Goal: Task Accomplishment & Management: Manage account settings

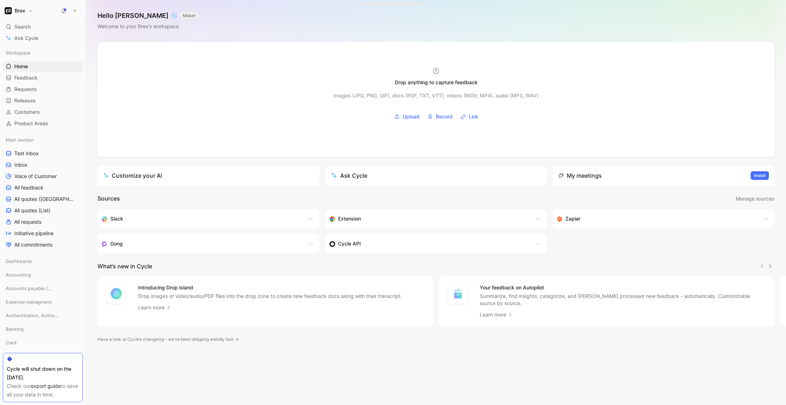
click at [25, 10] on h1 "Brex" at bounding box center [20, 10] width 11 height 6
click at [34, 46] on div "Account settings" at bounding box center [49, 45] width 88 height 11
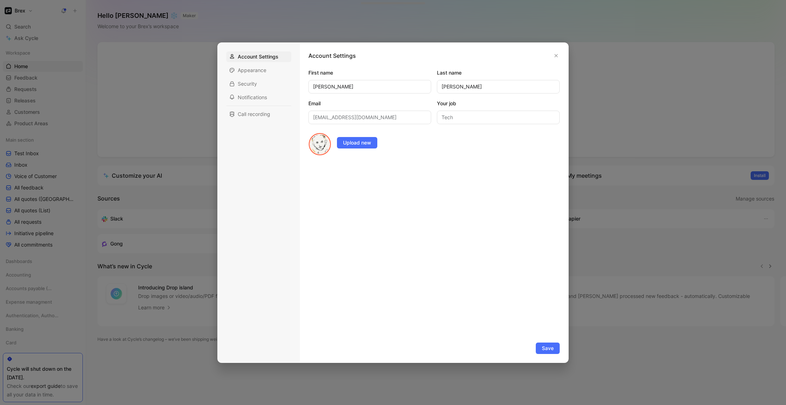
drag, startPoint x: 553, startPoint y: 53, endPoint x: 520, endPoint y: 50, distance: 34.1
click at [553, 53] on button "button" at bounding box center [556, 55] width 7 height 7
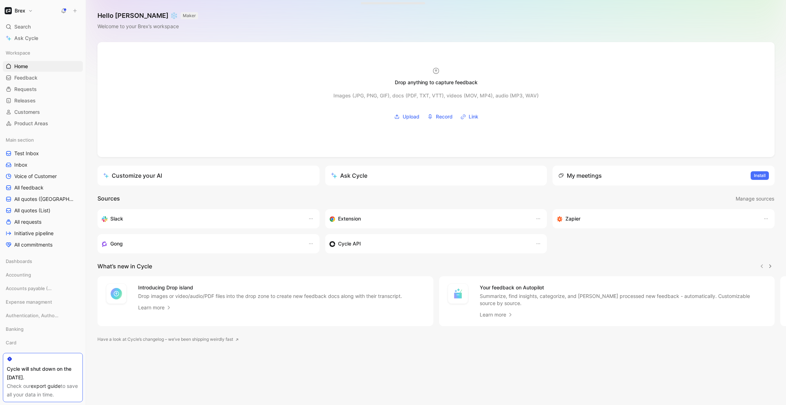
click at [31, 8] on button "Brex" at bounding box center [19, 11] width 32 height 10
click at [26, 75] on div "Workspace settings G then S" at bounding box center [49, 73] width 88 height 11
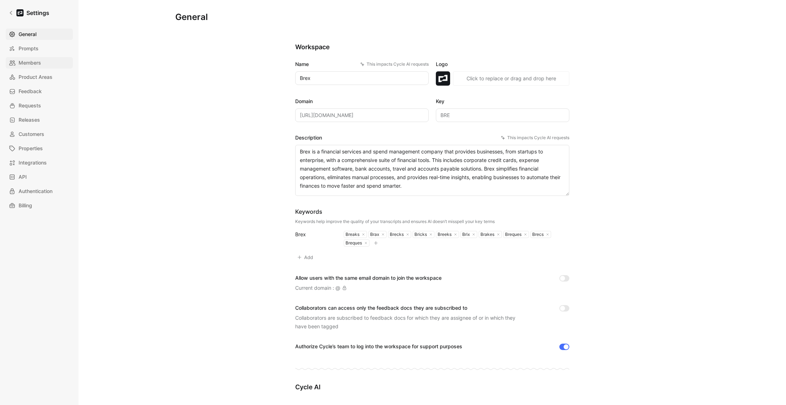
click at [30, 65] on span "Members" at bounding box center [30, 63] width 22 height 9
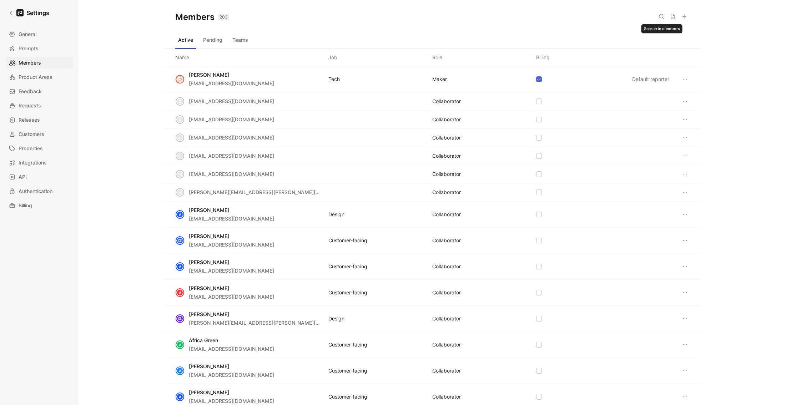
click at [661, 17] on icon at bounding box center [662, 17] width 6 height 6
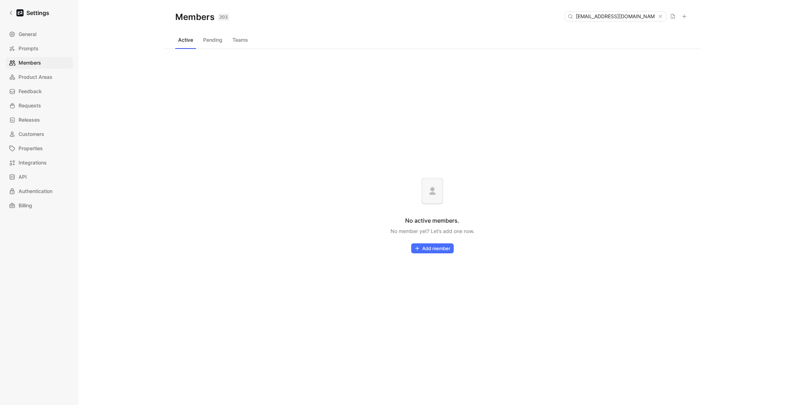
type input "[EMAIL_ADDRESS][DOMAIN_NAME]"
click at [216, 38] on button "Pending" at bounding box center [212, 39] width 25 height 11
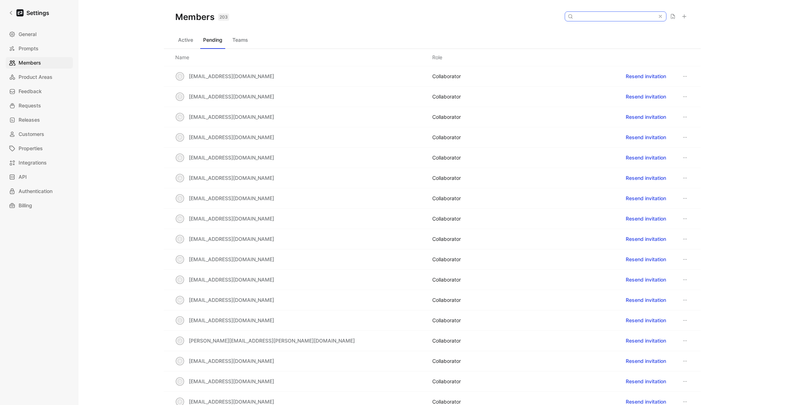
click at [613, 12] on input at bounding box center [615, 16] width 85 height 9
paste input "[EMAIL_ADDRESS][DOMAIN_NAME]"
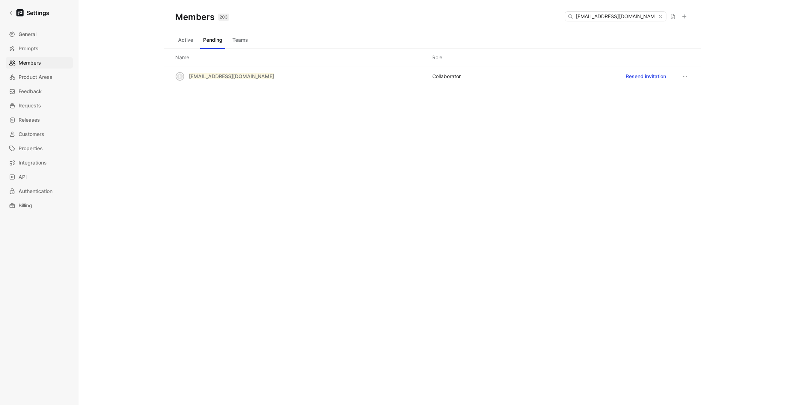
click at [445, 34] on div "Active Pending Teams" at bounding box center [432, 41] width 514 height 14
click at [639, 75] on button "Resend invitation" at bounding box center [646, 76] width 47 height 11
click at [634, 18] on input "[EMAIL_ADDRESS][DOMAIN_NAME]" at bounding box center [615, 16] width 85 height 9
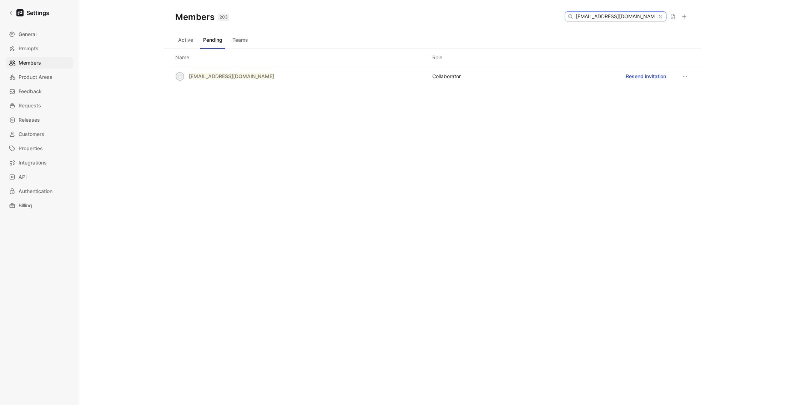
paste input "tharbi"
type input "[EMAIL_ADDRESS][DOMAIN_NAME]"
click at [190, 40] on button "Active" at bounding box center [185, 39] width 21 height 11
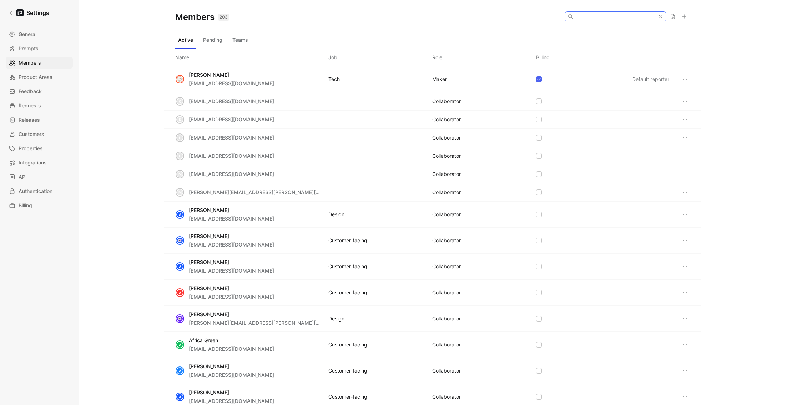
click at [615, 19] on input at bounding box center [615, 16] width 85 height 9
paste input "[EMAIL_ADDRESS][DOMAIN_NAME]"
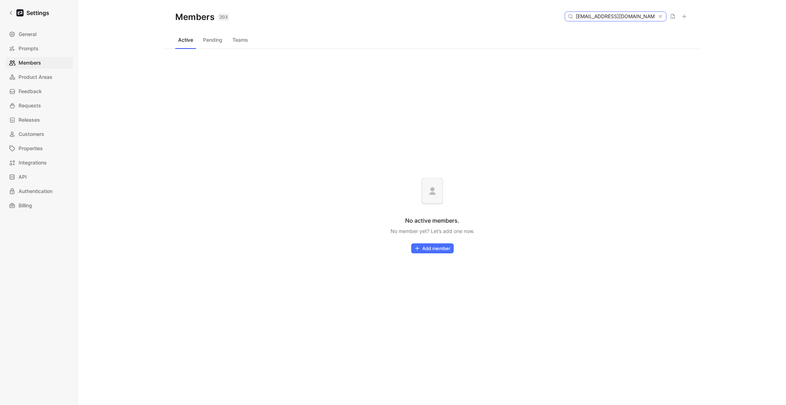
type input "[EMAIL_ADDRESS][DOMAIN_NAME]"
click at [687, 17] on button at bounding box center [685, 16] width 10 height 10
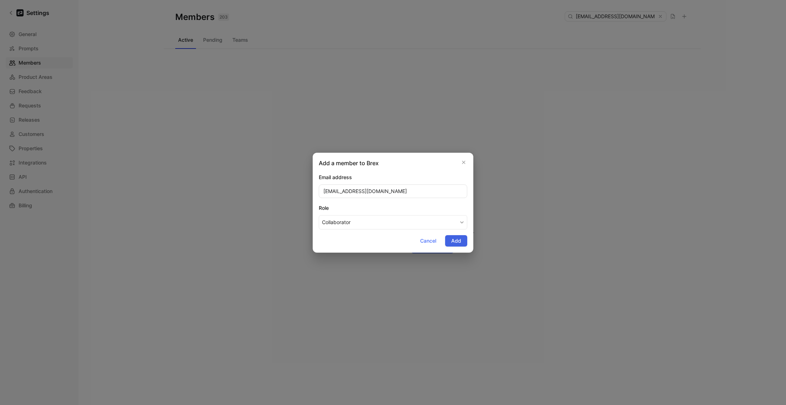
type input "[EMAIL_ADDRESS][DOMAIN_NAME]"
click at [462, 244] on button "Add" at bounding box center [456, 240] width 22 height 11
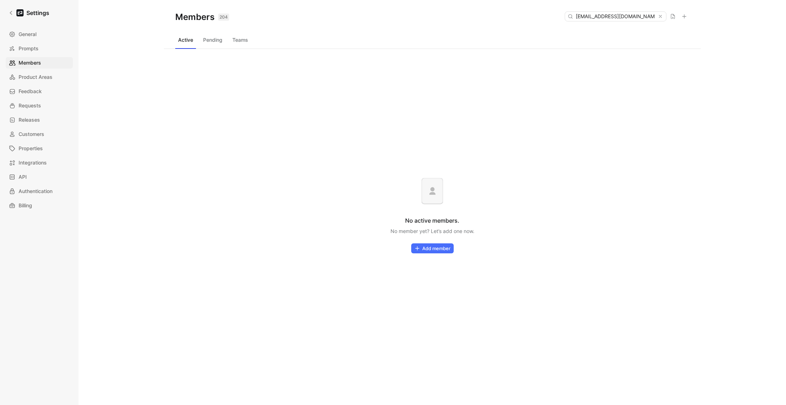
click at [236, 34] on button "Teams" at bounding box center [240, 39] width 21 height 11
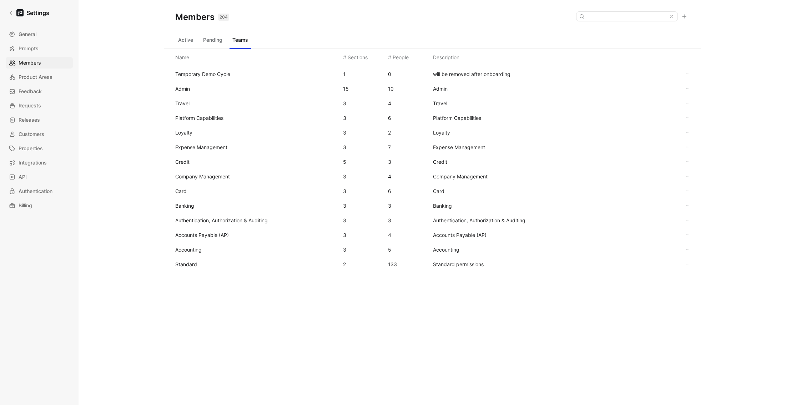
click at [184, 261] on span "Standard" at bounding box center [186, 264] width 22 height 6
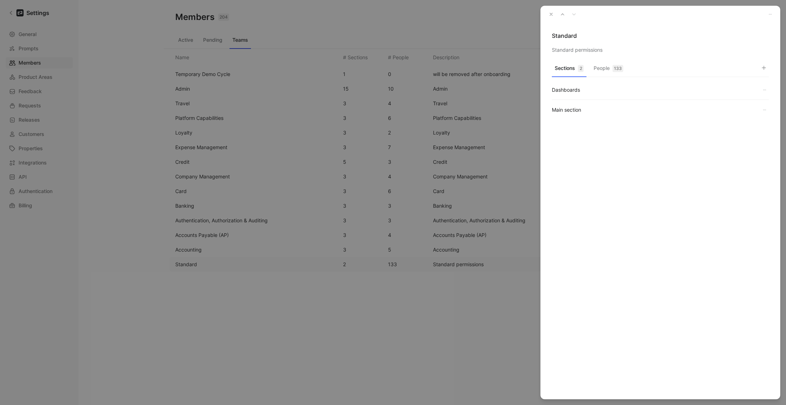
click at [607, 67] on button "People 133" at bounding box center [608, 70] width 35 height 14
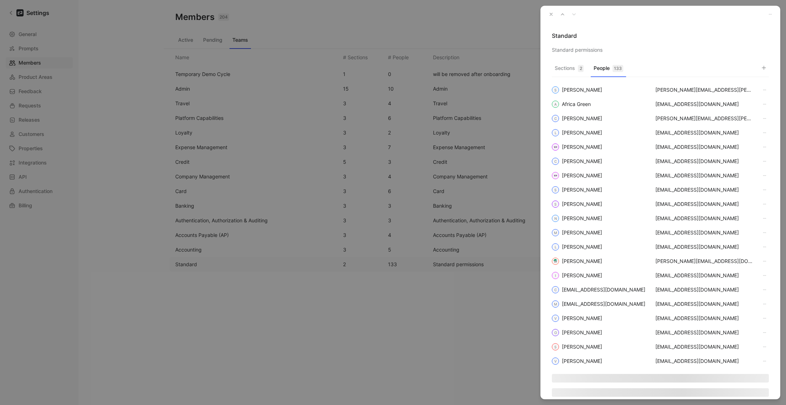
click at [761, 67] on icon "button" at bounding box center [764, 68] width 6 height 6
click at [727, 82] on input "[EMAIL_ADDRESS][DOMAIN_NAME]" at bounding box center [721, 81] width 71 height 11
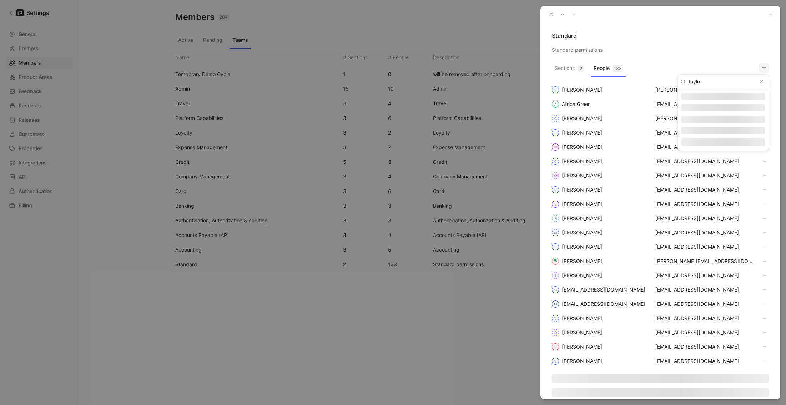
type input "taylo"
click at [685, 96] on input "checkbox" at bounding box center [685, 97] width 6 height 6
checkbox input "false"
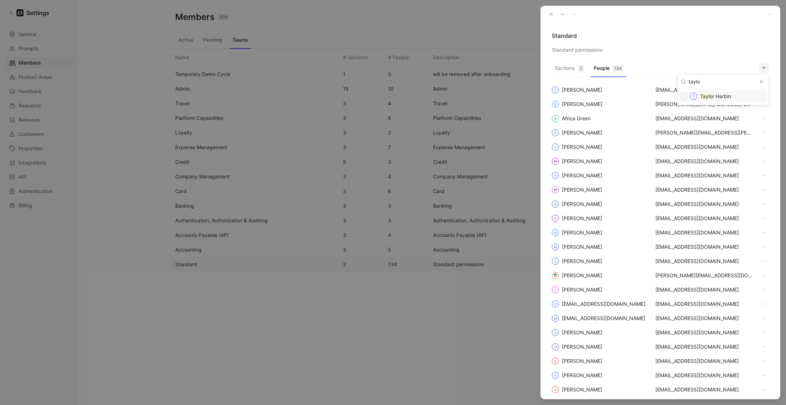
click at [704, 58] on div at bounding box center [393, 202] width 786 height 405
click at [549, 16] on icon "button" at bounding box center [551, 14] width 5 height 5
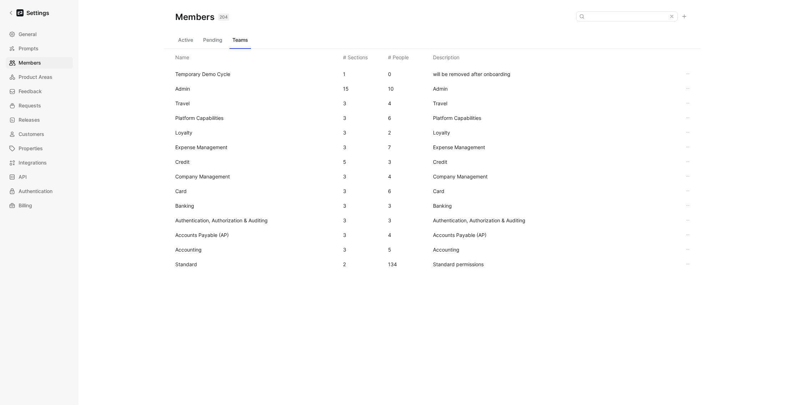
click at [685, 15] on icon at bounding box center [685, 17] width 6 height 6
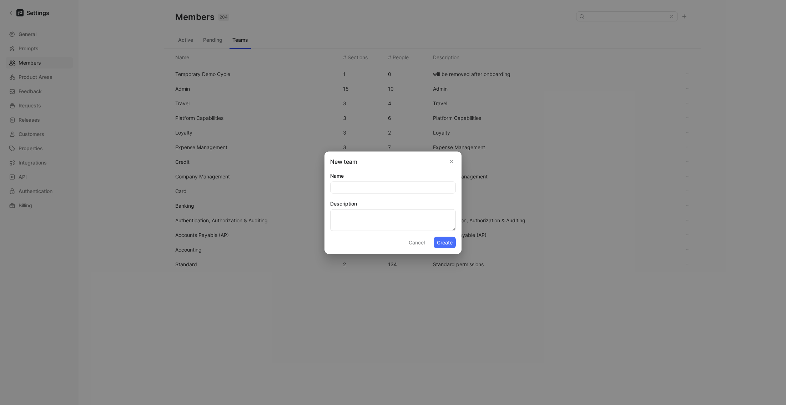
click at [419, 241] on button "Cancel" at bounding box center [417, 242] width 22 height 11
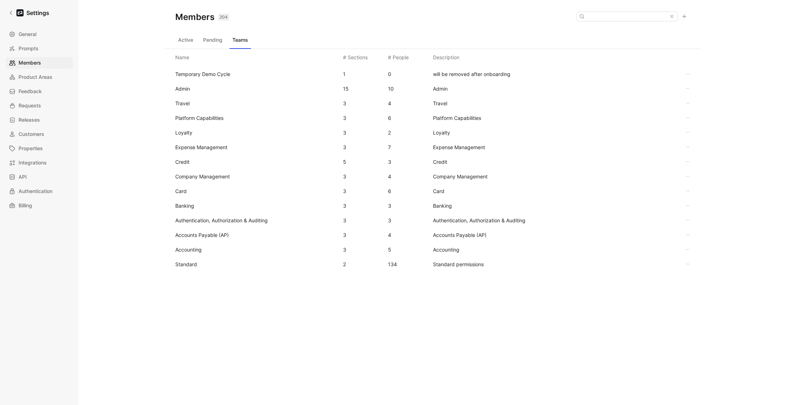
click at [187, 42] on button "Active" at bounding box center [185, 39] width 21 height 11
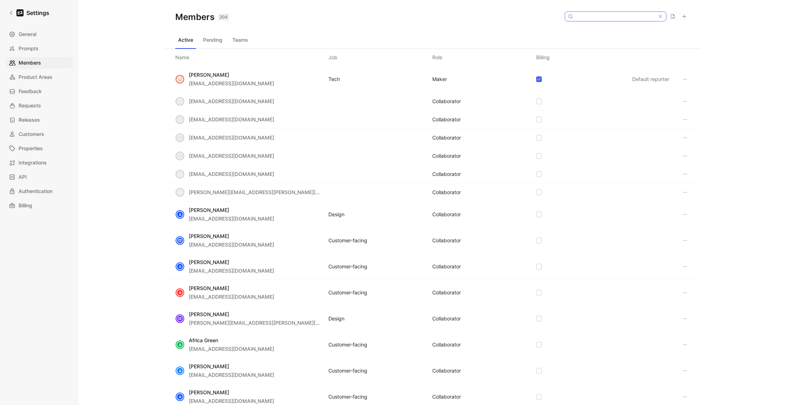
click at [613, 14] on input at bounding box center [615, 16] width 85 height 9
paste input "[EMAIL_ADDRESS][DOMAIN_NAME]"
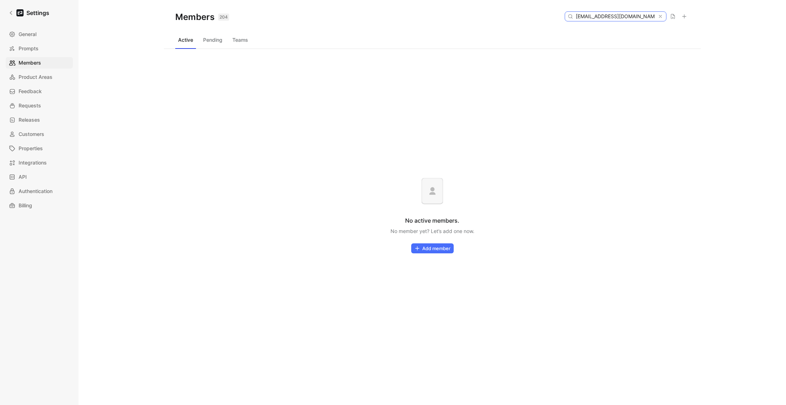
type input "[EMAIL_ADDRESS][DOMAIN_NAME]"
click at [214, 41] on button "Pending" at bounding box center [212, 39] width 25 height 11
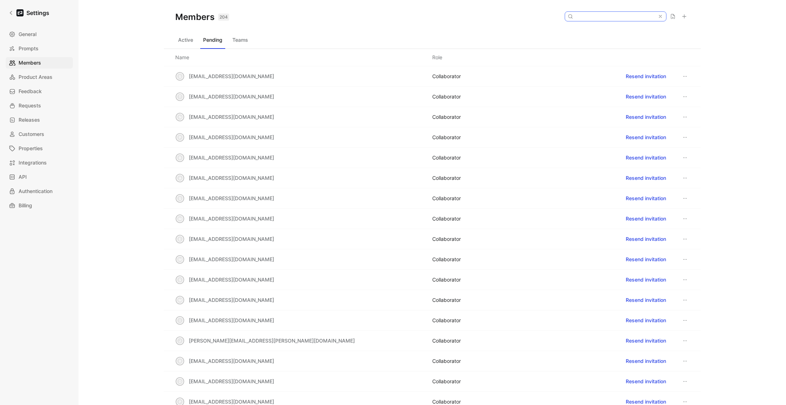
click at [615, 15] on input at bounding box center [615, 16] width 85 height 9
paste input "[EMAIL_ADDRESS][DOMAIN_NAME]"
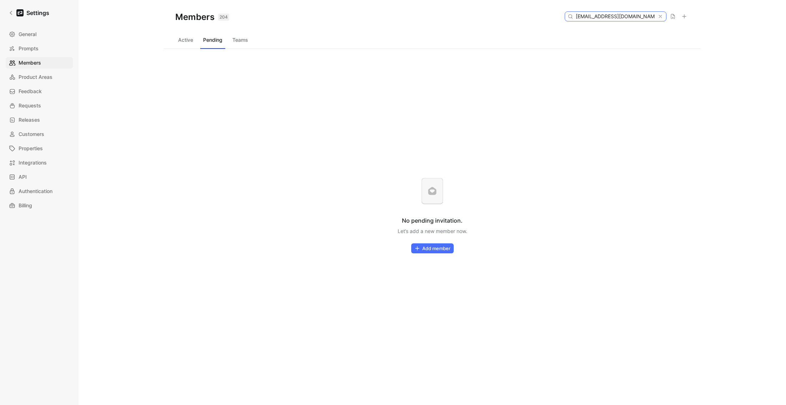
type input "[EMAIL_ADDRESS][DOMAIN_NAME]"
click at [183, 41] on button "Active" at bounding box center [185, 39] width 21 height 11
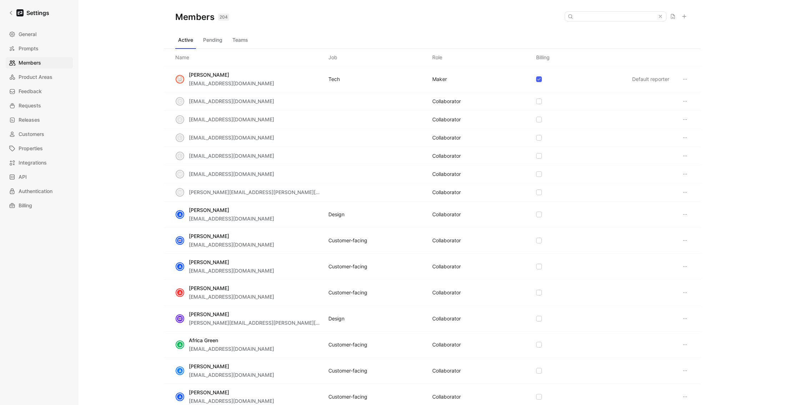
click at [688, 15] on button at bounding box center [685, 16] width 10 height 10
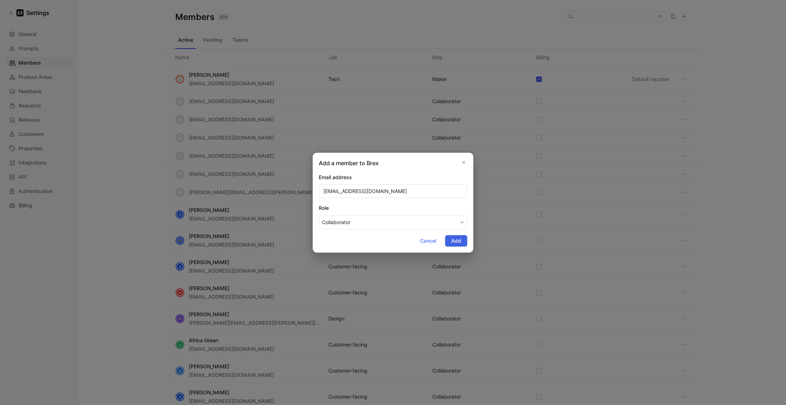
type input "[EMAIL_ADDRESS][DOMAIN_NAME]"
click at [459, 242] on span "Add" at bounding box center [456, 241] width 10 height 9
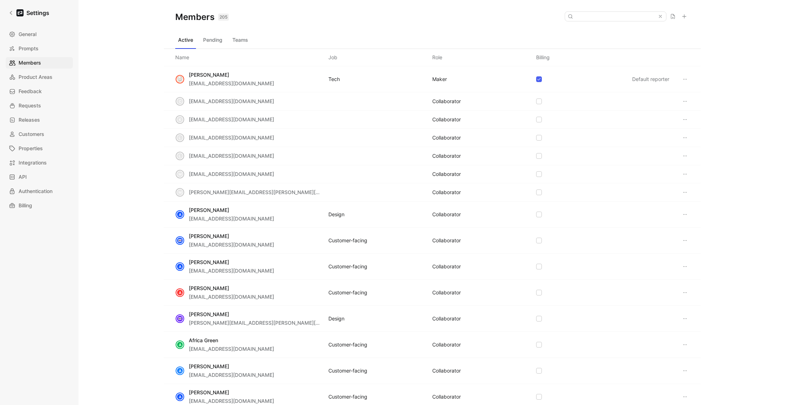
drag, startPoint x: 215, startPoint y: 41, endPoint x: 228, endPoint y: 41, distance: 12.9
click at [215, 41] on button "Pending" at bounding box center [212, 39] width 25 height 11
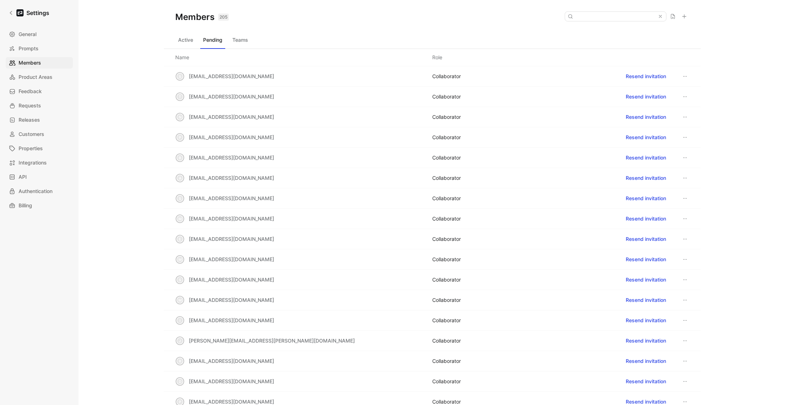
click at [239, 40] on button "Teams" at bounding box center [240, 39] width 21 height 11
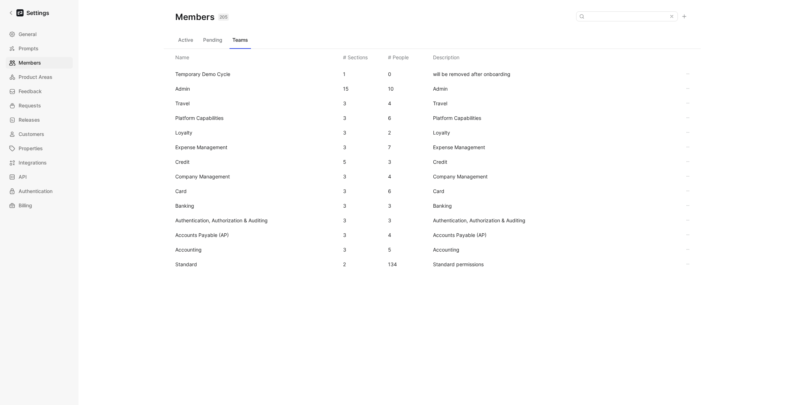
click at [182, 264] on span "Standard" at bounding box center [186, 264] width 22 height 6
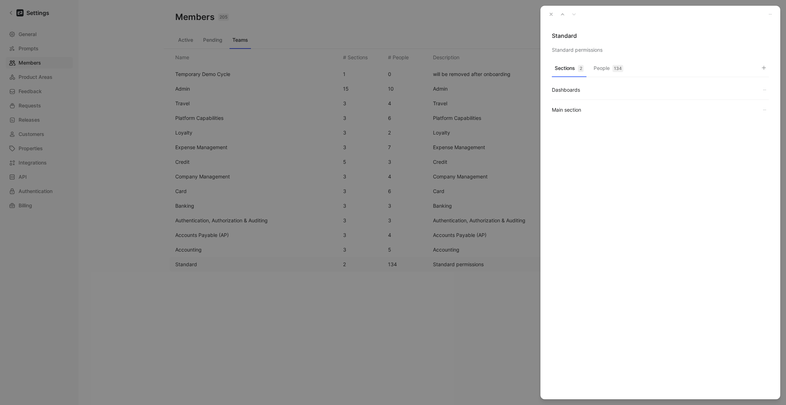
click at [604, 70] on button "People 134" at bounding box center [608, 70] width 35 height 14
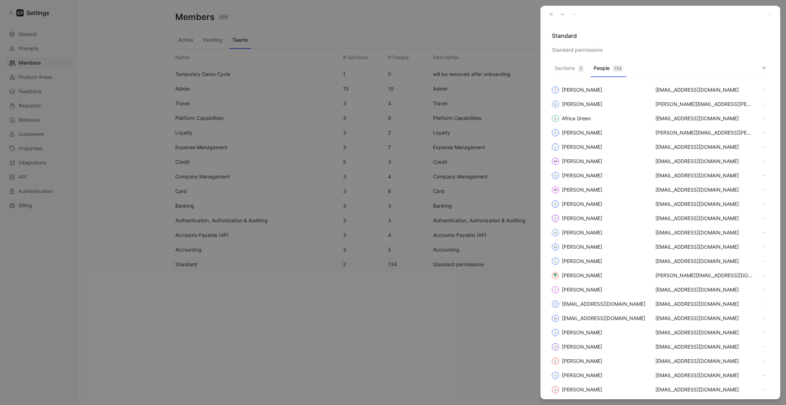
click at [770, 69] on div "Sections 2 People 134 T [PERSON_NAME] [PERSON_NAME][EMAIL_ADDRESS][PERSON_NAME]…" at bounding box center [661, 230] width 240 height 338
click at [767, 70] on button "button" at bounding box center [764, 68] width 10 height 10
click at [685, 115] on input "checkbox" at bounding box center [685, 115] width 6 height 6
checkbox input "true"
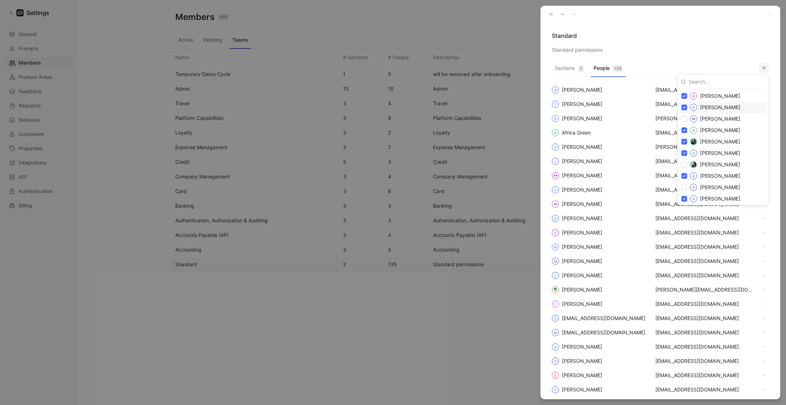
scroll to position [225, 0]
click at [685, 130] on div "[PERSON_NAME]" at bounding box center [724, 133] width 88 height 11
checkbox input "true"
click at [685, 127] on input "checkbox" at bounding box center [685, 128] width 6 height 6
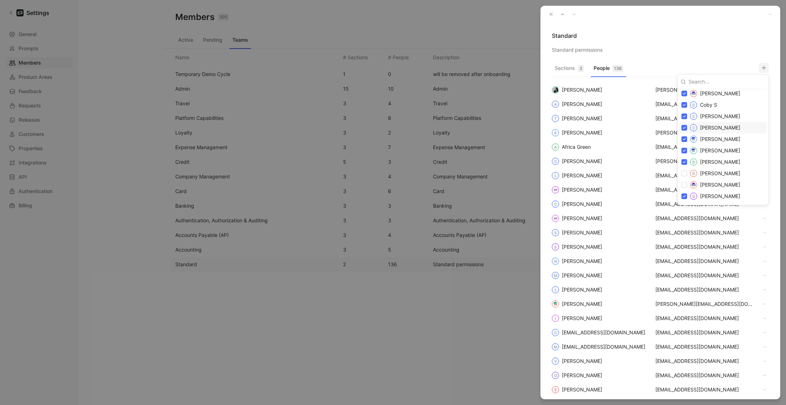
checkbox input "true"
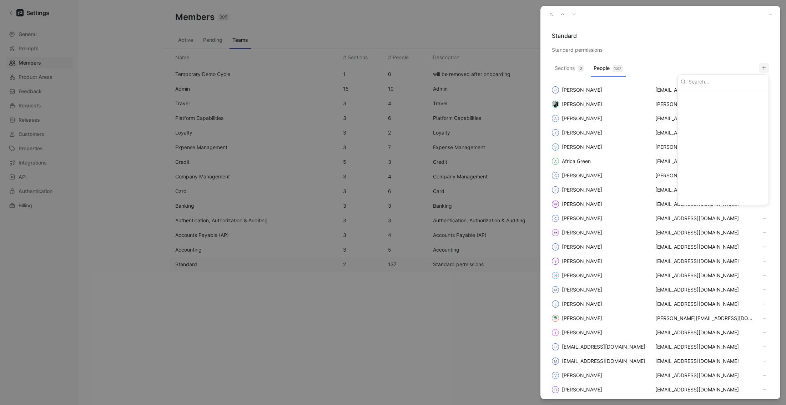
scroll to position [0, 0]
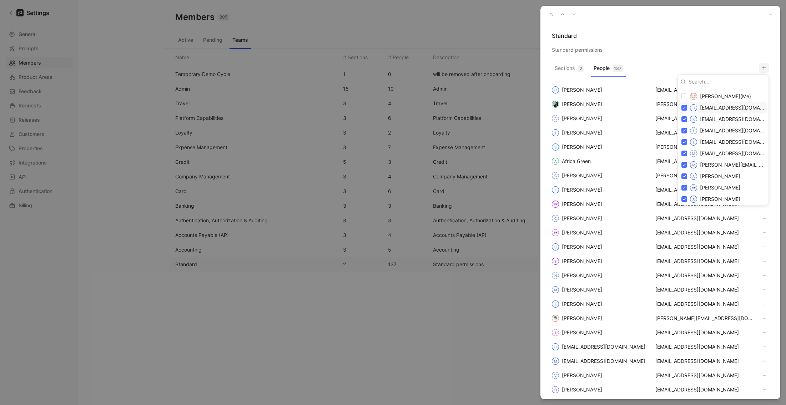
click at [651, 59] on div at bounding box center [393, 202] width 786 height 405
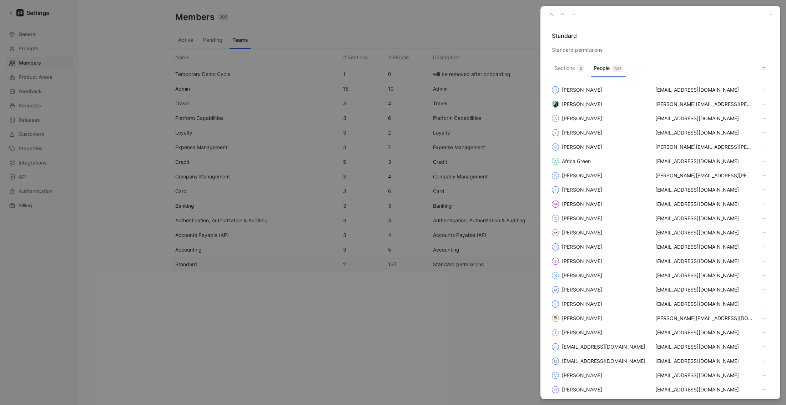
click at [551, 14] on use "button" at bounding box center [551, 14] width 2 height 2
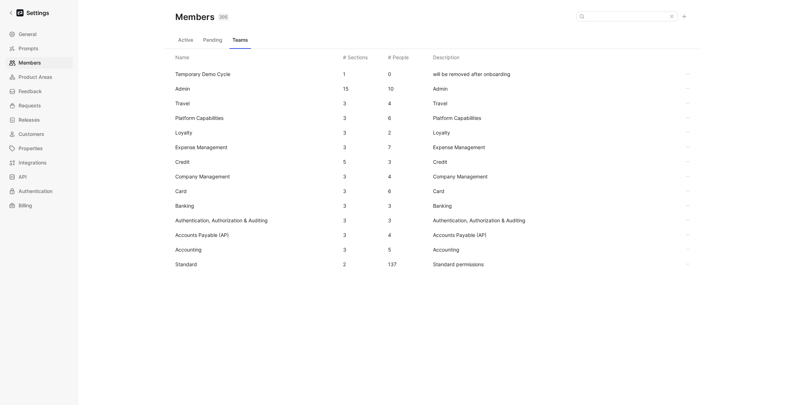
click at [179, 44] on button "Active" at bounding box center [185, 39] width 21 height 11
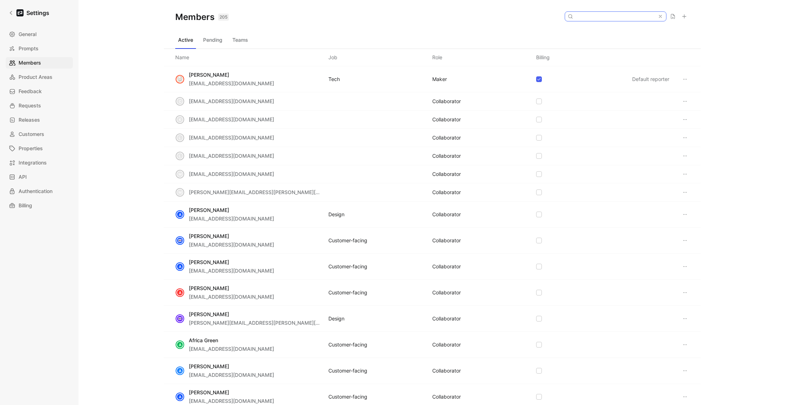
click at [615, 20] on input at bounding box center [615, 16] width 85 height 9
type input "[PERSON_NAME]"
click at [206, 45] on button "Pending" at bounding box center [212, 39] width 25 height 11
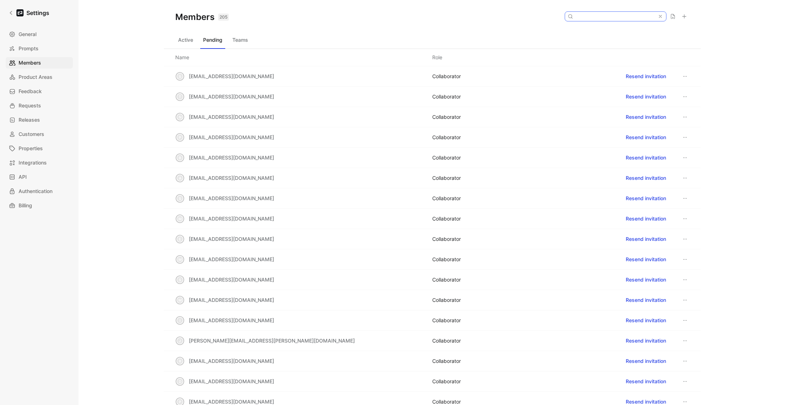
click at [615, 16] on input at bounding box center [615, 16] width 85 height 9
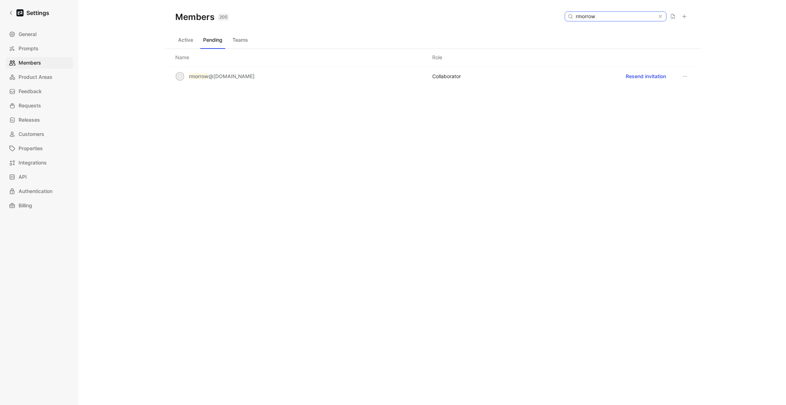
type input "rmorrow"
click at [686, 76] on icon at bounding box center [685, 77] width 6 height 6
click at [698, 91] on span "Edit role" at bounding box center [702, 90] width 19 height 6
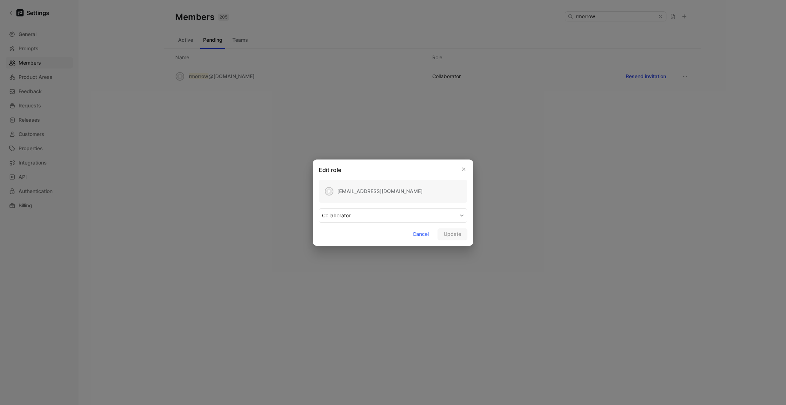
click at [379, 209] on button "COLLABORATOR" at bounding box center [393, 216] width 149 height 14
click at [334, 236] on div "MAKER" at bounding box center [343, 232] width 42 height 9
click at [450, 232] on span "Update" at bounding box center [452, 234] width 17 height 9
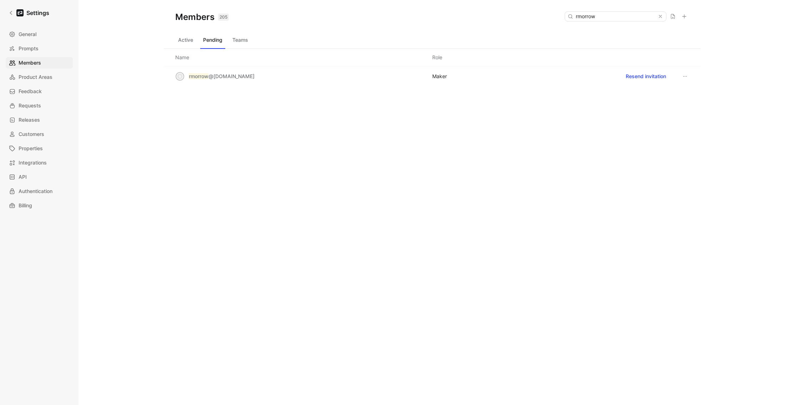
click at [242, 42] on button "Teams" at bounding box center [240, 39] width 21 height 11
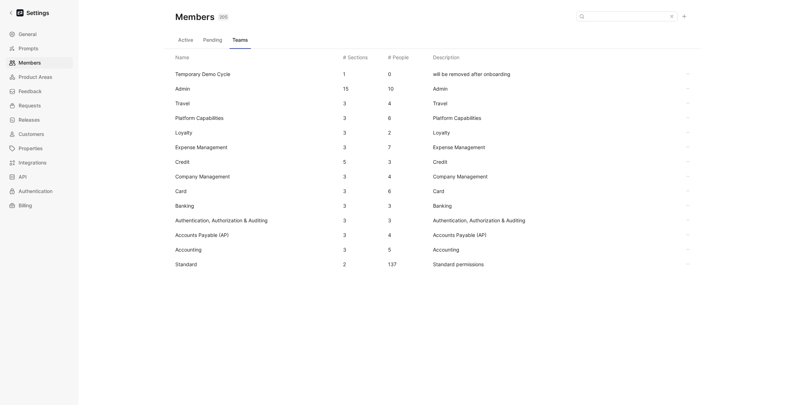
click at [187, 87] on span "Admin" at bounding box center [182, 89] width 15 height 6
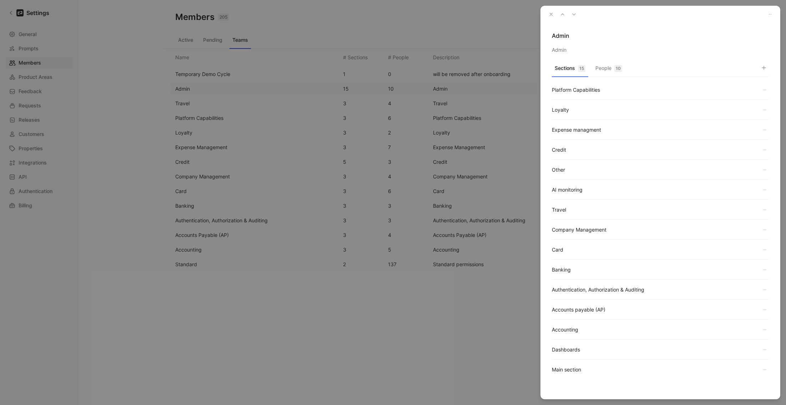
click at [548, 15] on button "button" at bounding box center [551, 14] width 10 height 10
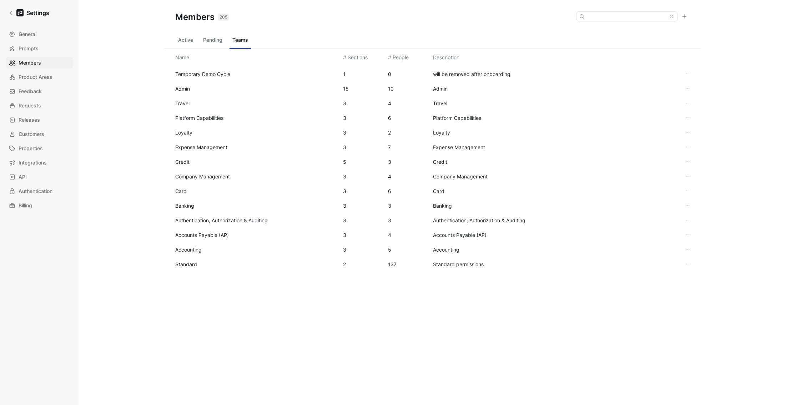
click at [222, 39] on button "Pending" at bounding box center [212, 39] width 25 height 11
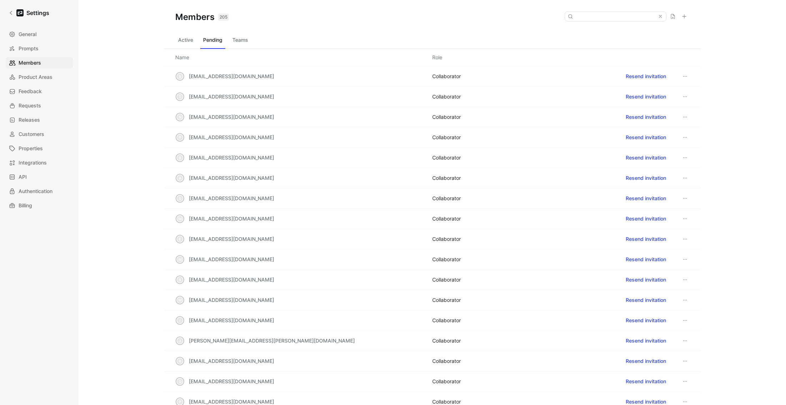
click at [181, 40] on button "Active" at bounding box center [185, 39] width 21 height 11
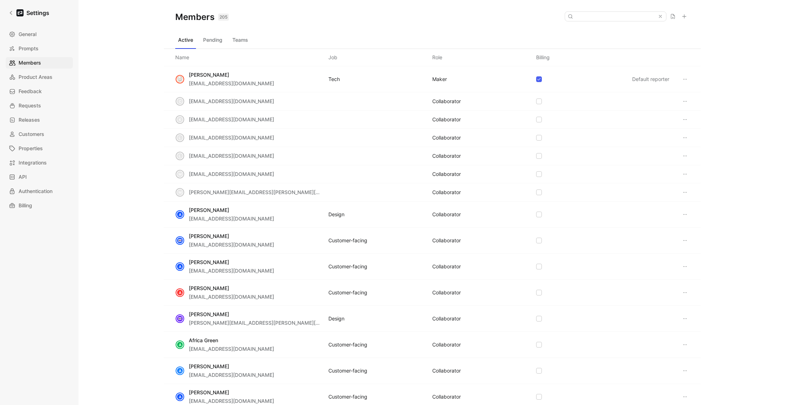
click at [211, 40] on button "Pending" at bounding box center [212, 39] width 25 height 11
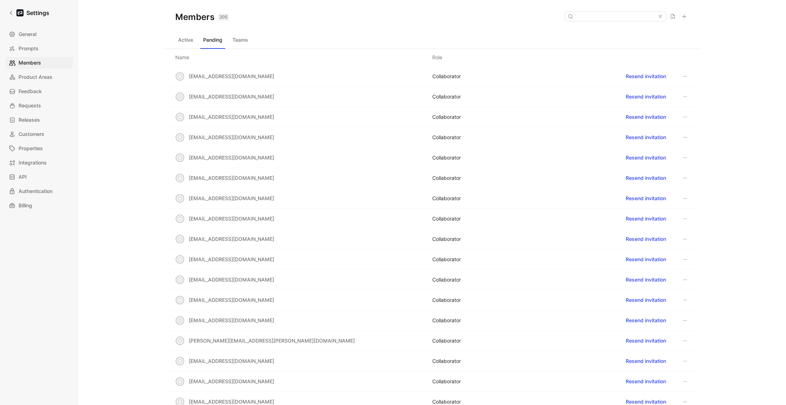
click at [241, 39] on button "Teams" at bounding box center [240, 39] width 21 height 11
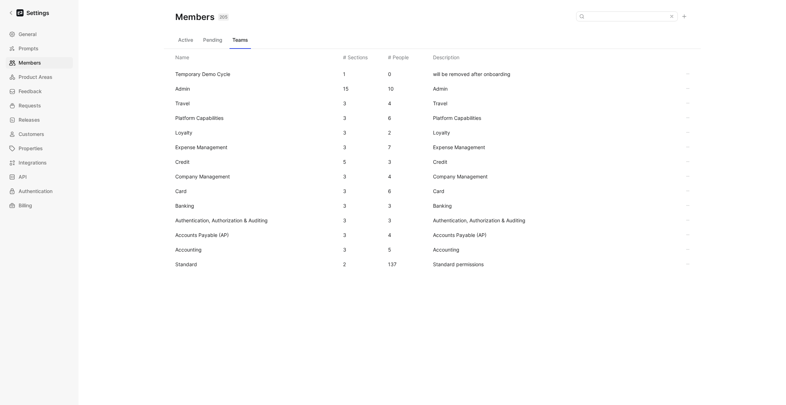
click at [194, 92] on span "Admin" at bounding box center [256, 89] width 162 height 9
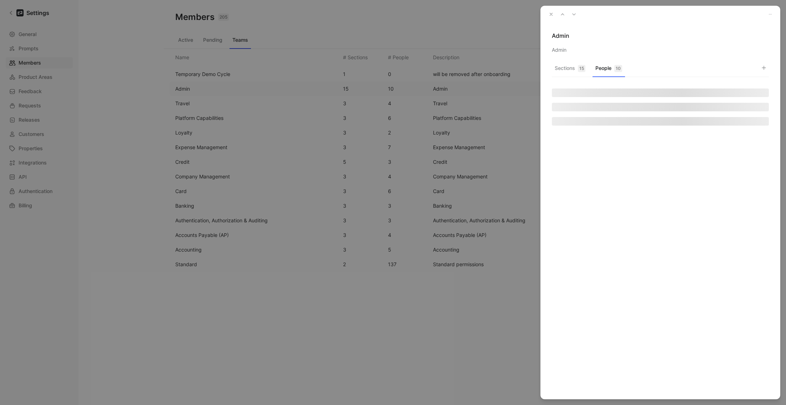
click at [609, 67] on button "People 10" at bounding box center [609, 70] width 32 height 14
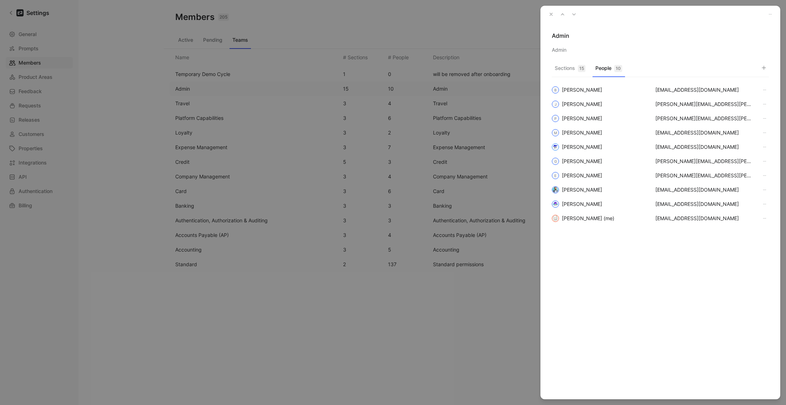
click at [764, 67] on use "button" at bounding box center [764, 68] width 4 height 4
type input "[PERSON_NAME]"
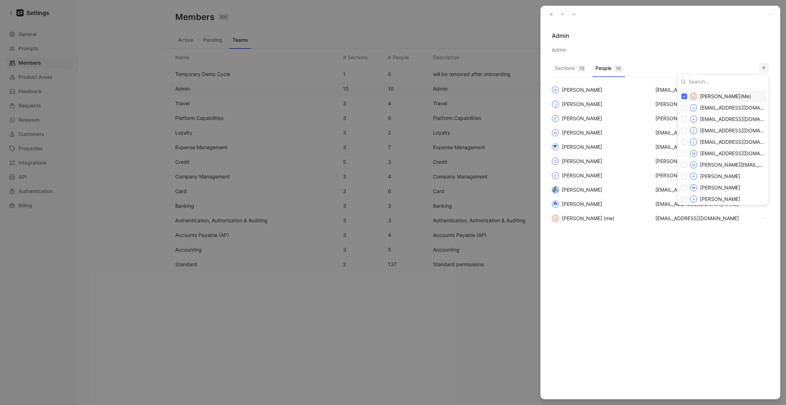
paste input "[EMAIL_ADDRESS][DOMAIN_NAME]"
type input "[EMAIL_ADDRESS][DOMAIN_NAME]"
paste input "[EMAIL_ADDRESS][DOMAIN_NAME]"
type input "[EMAIL_ADDRESS][DOMAIN_NAME]"
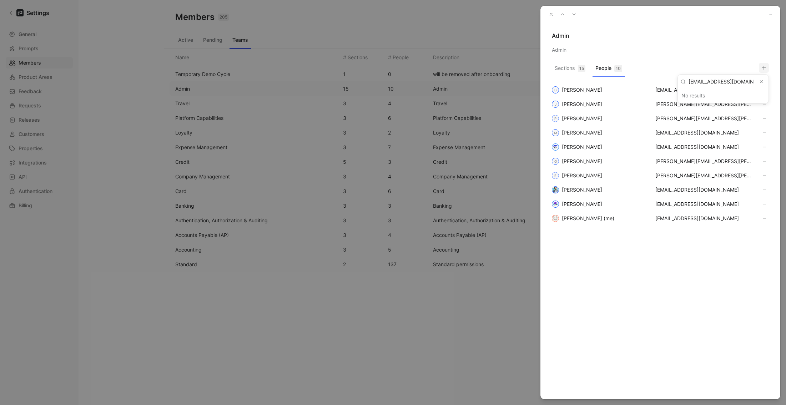
click at [695, 57] on div at bounding box center [393, 202] width 786 height 405
click at [552, 16] on icon "button" at bounding box center [551, 14] width 5 height 5
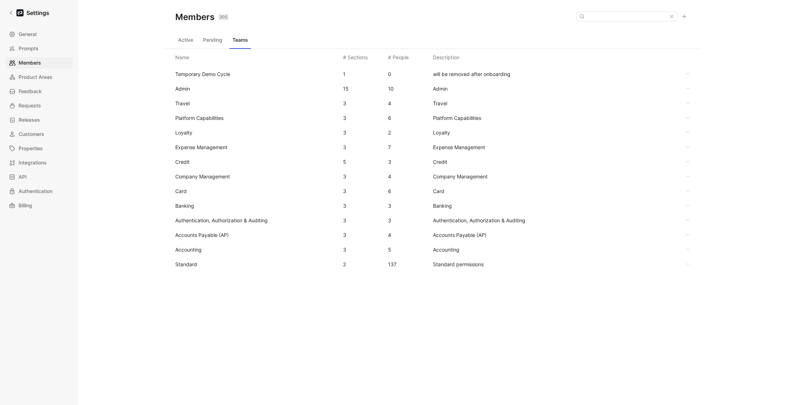
click at [363, 17] on div "Members 205 Saved" at bounding box center [432, 17] width 537 height 34
click at [191, 264] on span "Standard" at bounding box center [186, 264] width 22 height 6
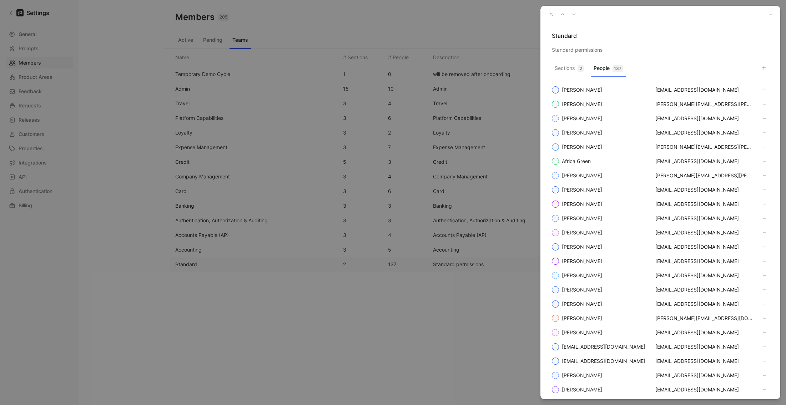
click at [611, 65] on button "People 137" at bounding box center [608, 70] width 35 height 14
click at [767, 67] on icon "button" at bounding box center [764, 68] width 6 height 6
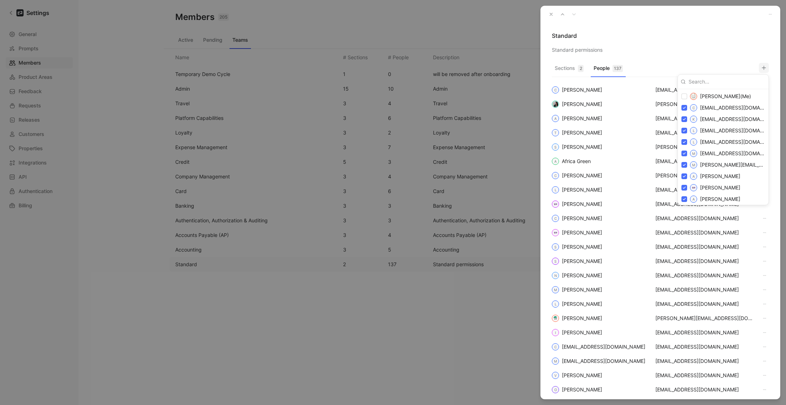
type input "[EMAIL_ADDRESS][DOMAIN_NAME]"
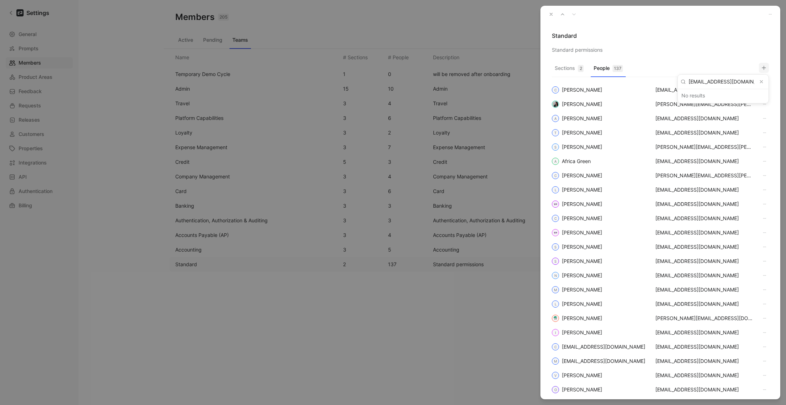
drag, startPoint x: 719, startPoint y: 62, endPoint x: 585, endPoint y: 41, distance: 135.5
click at [718, 61] on div at bounding box center [393, 202] width 786 height 405
click at [552, 15] on use "button" at bounding box center [551, 14] width 2 height 2
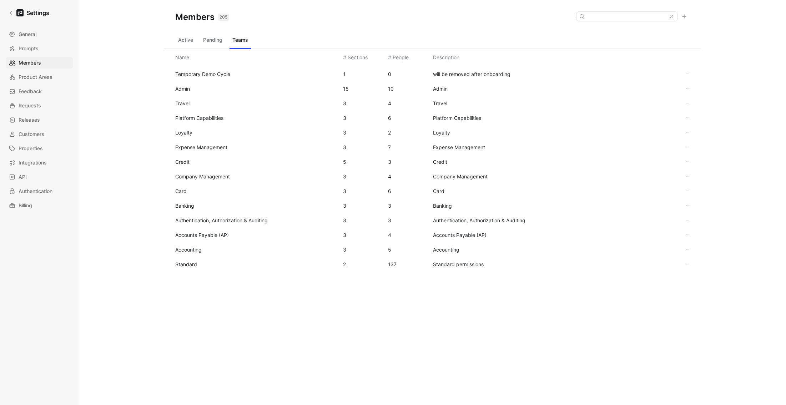
click at [366, 32] on div "Members 205 Saved" at bounding box center [432, 17] width 537 height 34
click at [10, 12] on icon at bounding box center [11, 12] width 5 height 5
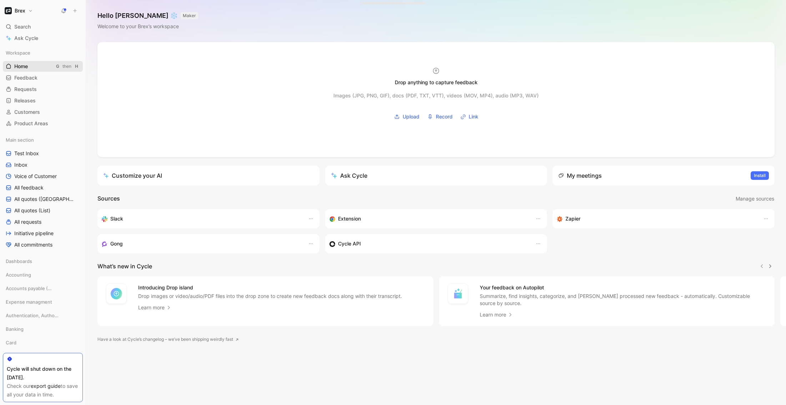
click at [24, 65] on span "Home" at bounding box center [21, 66] width 14 height 7
click at [22, 9] on h1 "Brex" at bounding box center [20, 10] width 11 height 6
click at [42, 76] on div "Workspace settings G then S" at bounding box center [49, 73] width 88 height 11
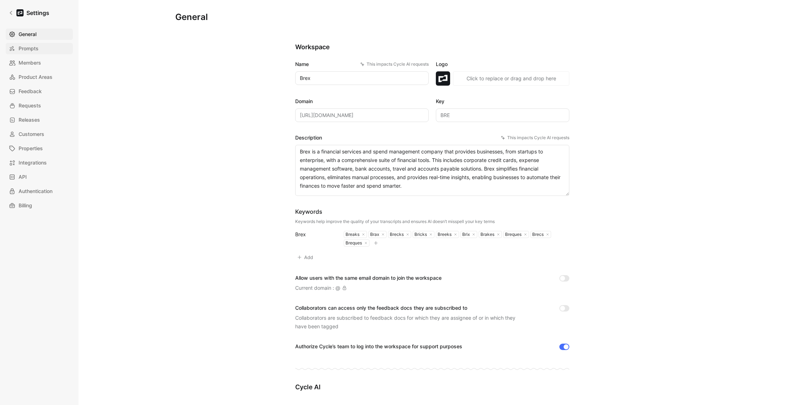
click at [34, 51] on span "Prompts" at bounding box center [29, 48] width 20 height 9
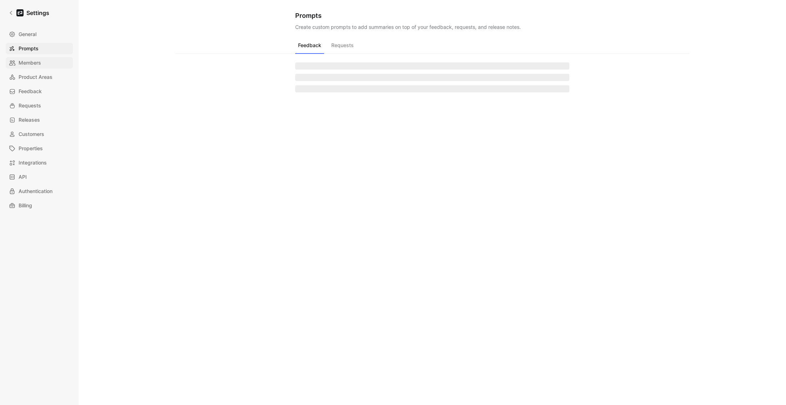
click at [31, 67] on link "Members" at bounding box center [39, 62] width 67 height 11
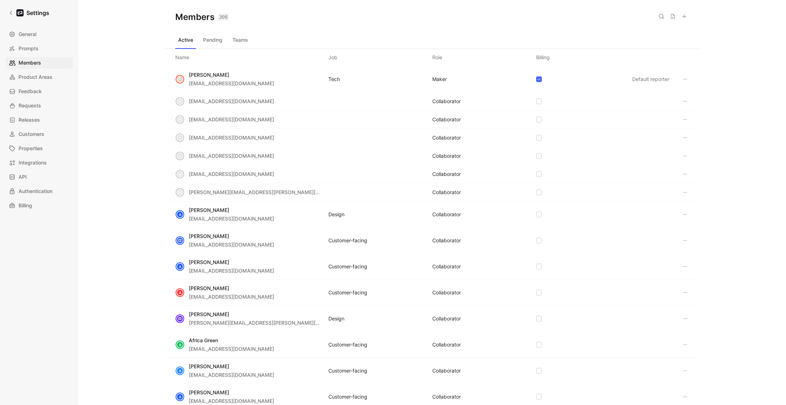
click at [241, 39] on button "Teams" at bounding box center [240, 39] width 21 height 11
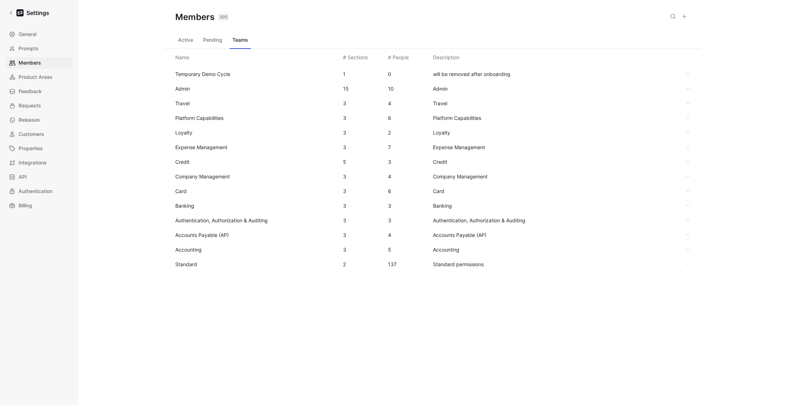
click at [187, 91] on span "Admin" at bounding box center [182, 89] width 15 height 6
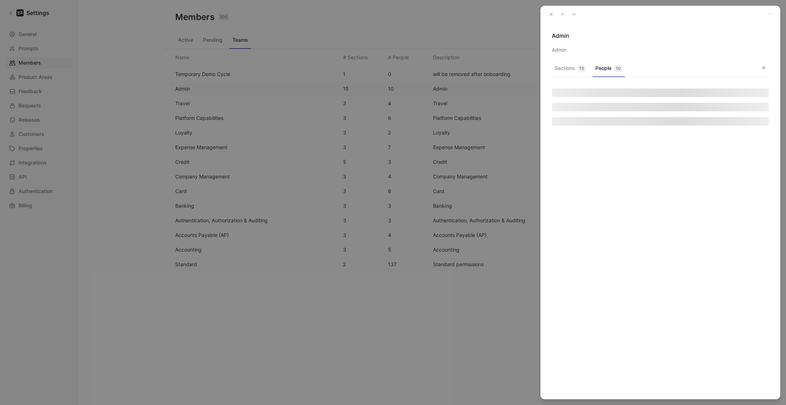
click at [612, 71] on button "People 10" at bounding box center [609, 70] width 32 height 14
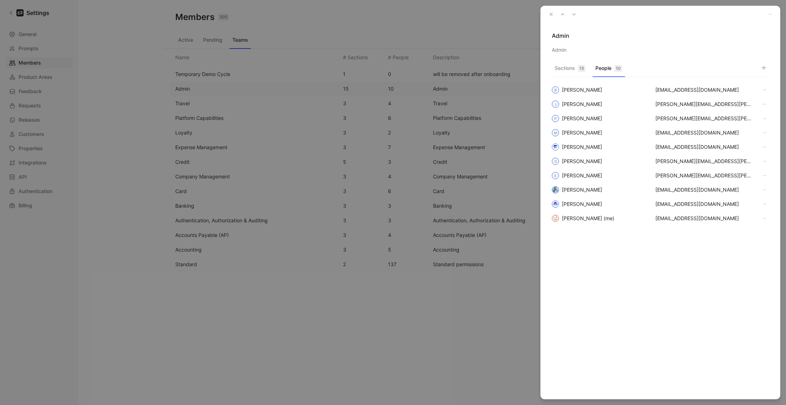
click at [767, 66] on button "button" at bounding box center [764, 68] width 10 height 10
type input "[PERSON_NAME]"
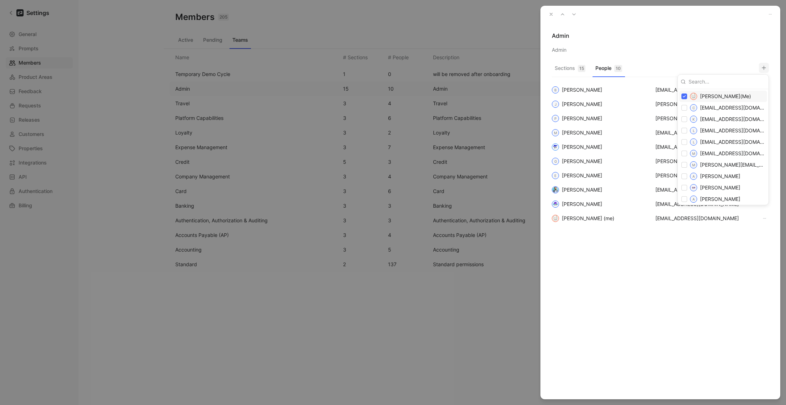
drag, startPoint x: 667, startPoint y: 45, endPoint x: 583, endPoint y: 23, distance: 87.0
click at [666, 44] on div at bounding box center [393, 202] width 786 height 405
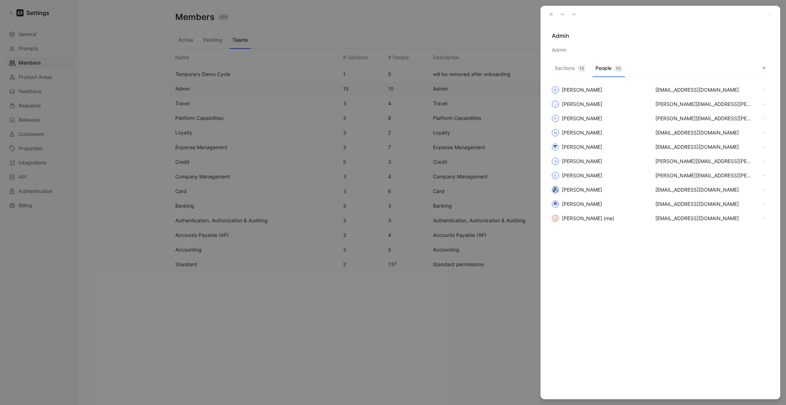
click at [553, 14] on icon "button" at bounding box center [551, 14] width 5 height 5
